Goal: Navigation & Orientation: Find specific page/section

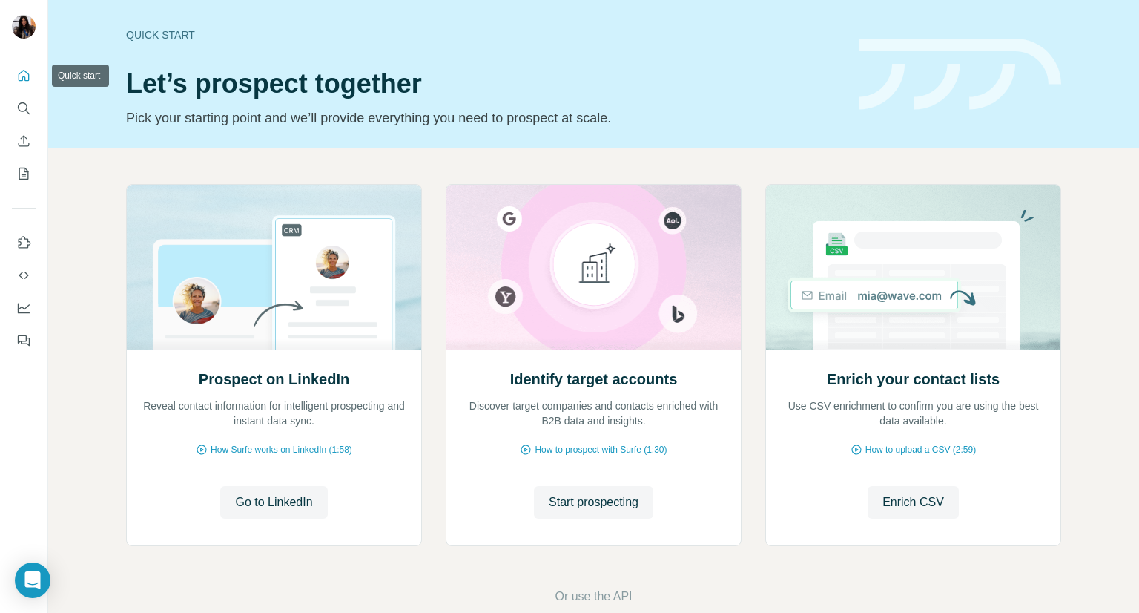
click at [22, 81] on icon "Quick start" at bounding box center [23, 75] width 15 height 15
click at [18, 108] on icon "Search" at bounding box center [23, 107] width 10 height 10
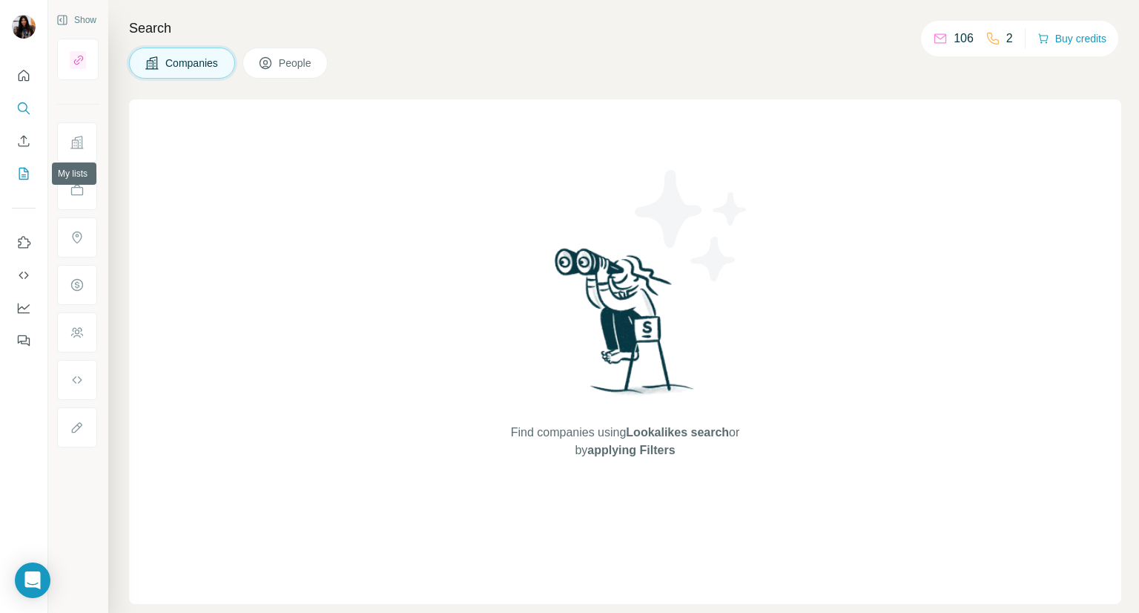
click at [29, 173] on icon "My lists" at bounding box center [23, 173] width 15 height 15
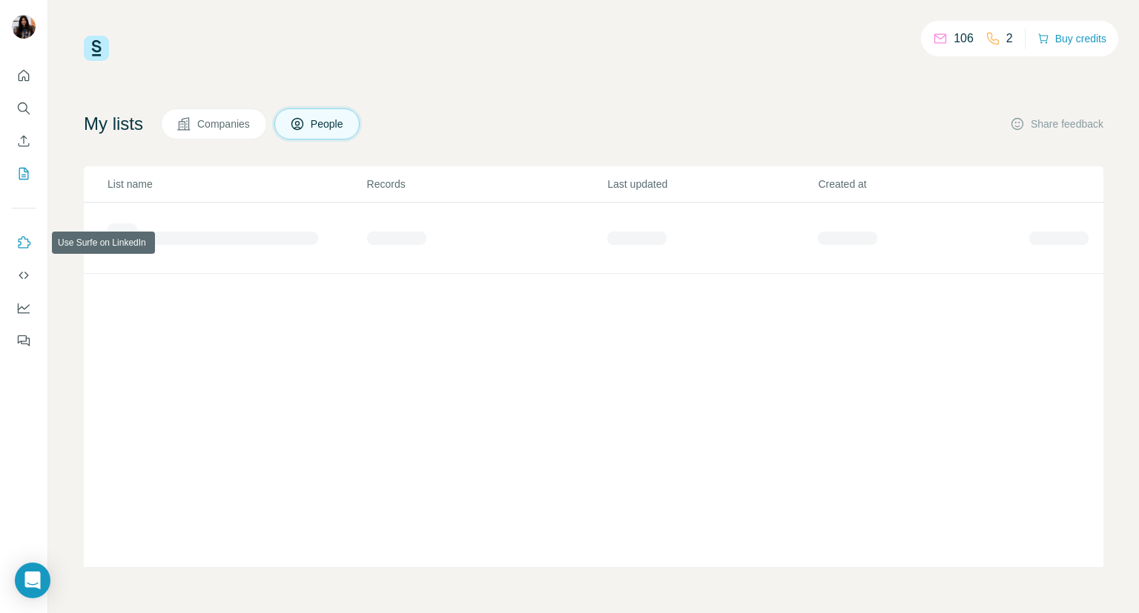
click at [33, 248] on button "Use Surfe on LinkedIn" at bounding box center [24, 242] width 24 height 27
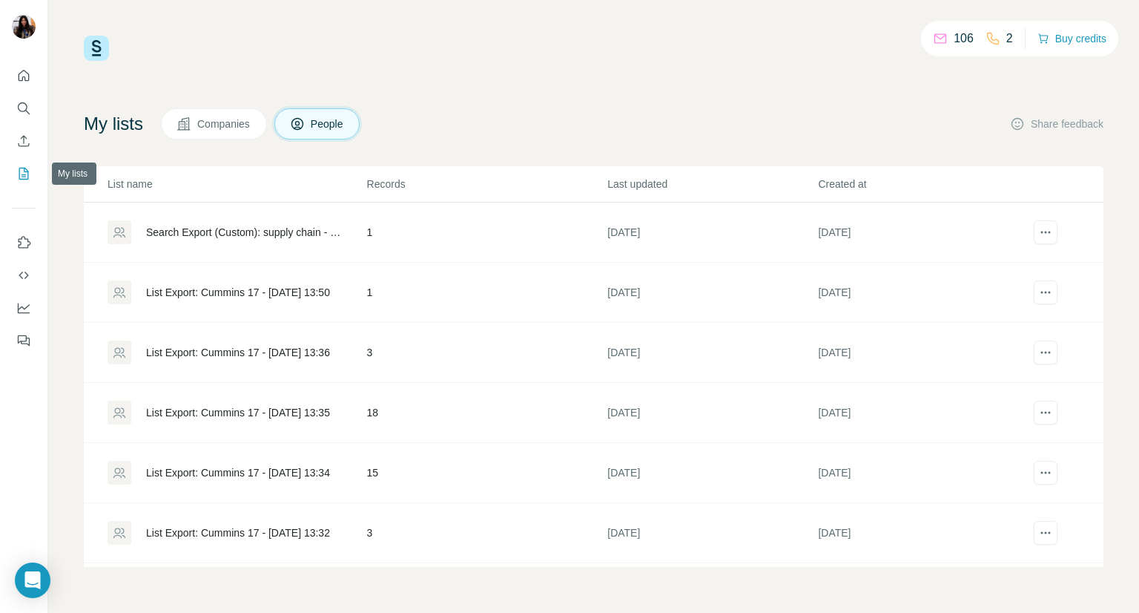
click at [24, 168] on icon "My lists" at bounding box center [24, 174] width 10 height 12
click at [23, 244] on icon "Use Surfe on LinkedIn" at bounding box center [23, 242] width 15 height 15
